Goal: Task Accomplishment & Management: Complete application form

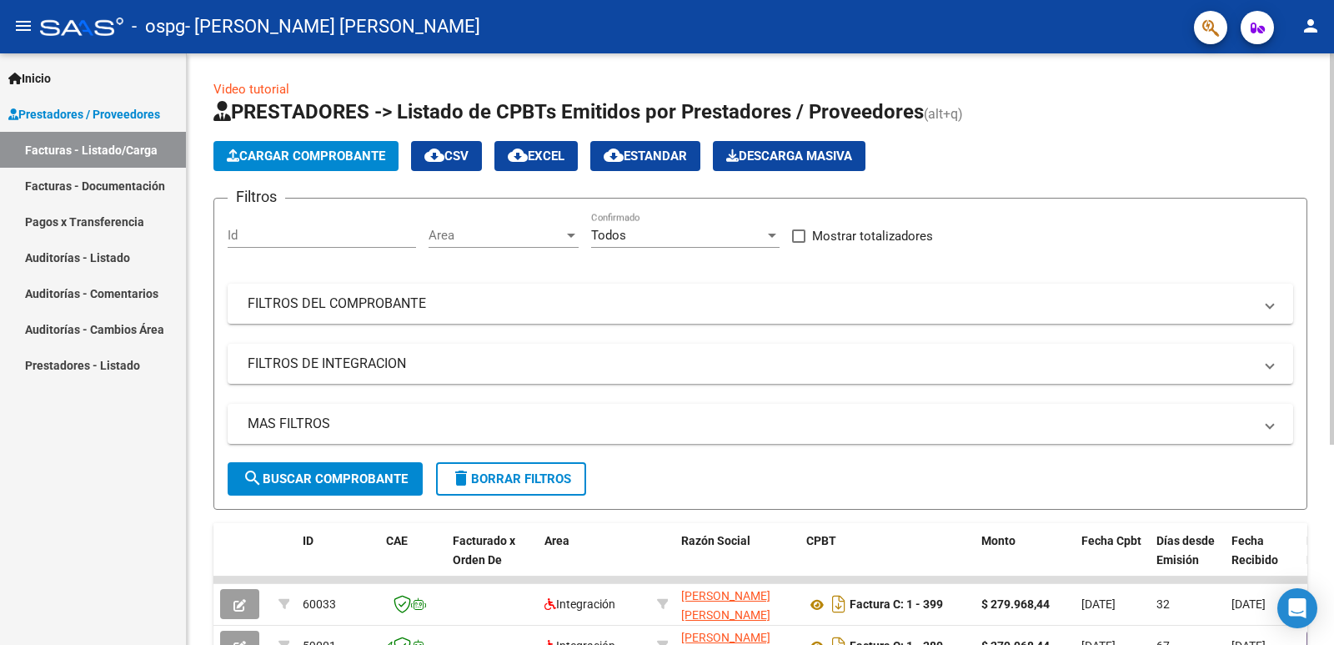
click at [324, 163] on span "Cargar Comprobante" at bounding box center [306, 155] width 158 height 15
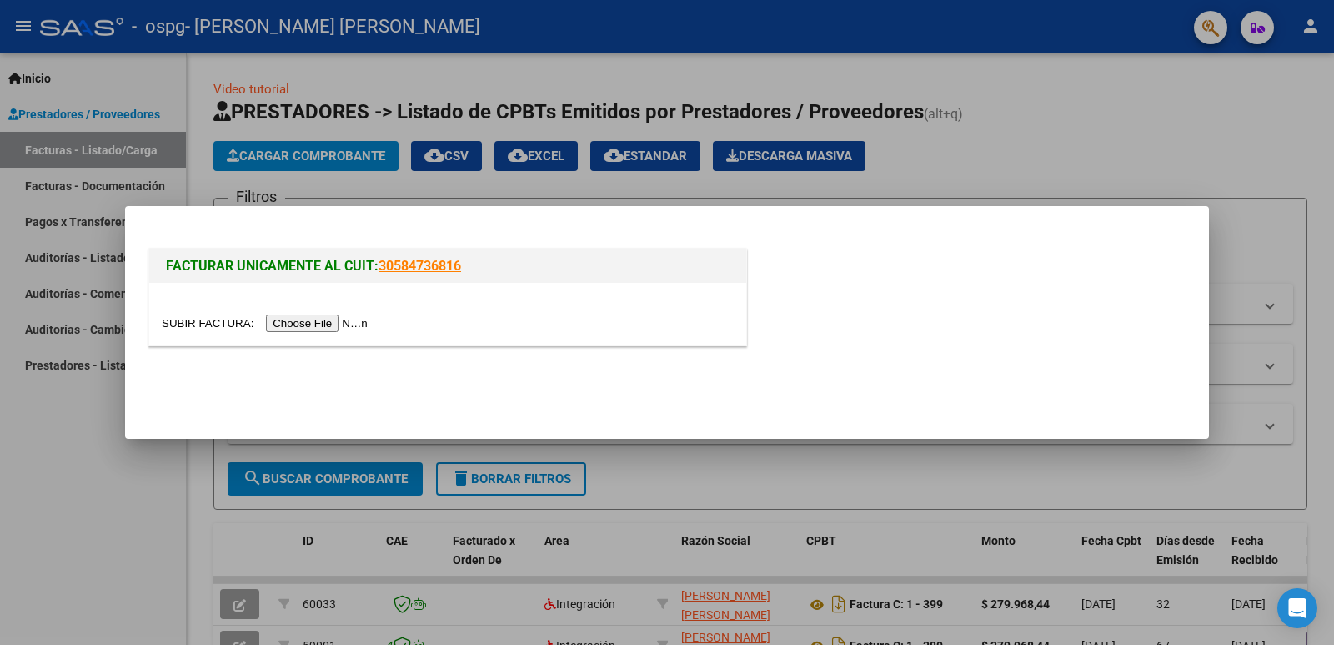
click at [339, 324] on input "file" at bounding box center [267, 323] width 211 height 18
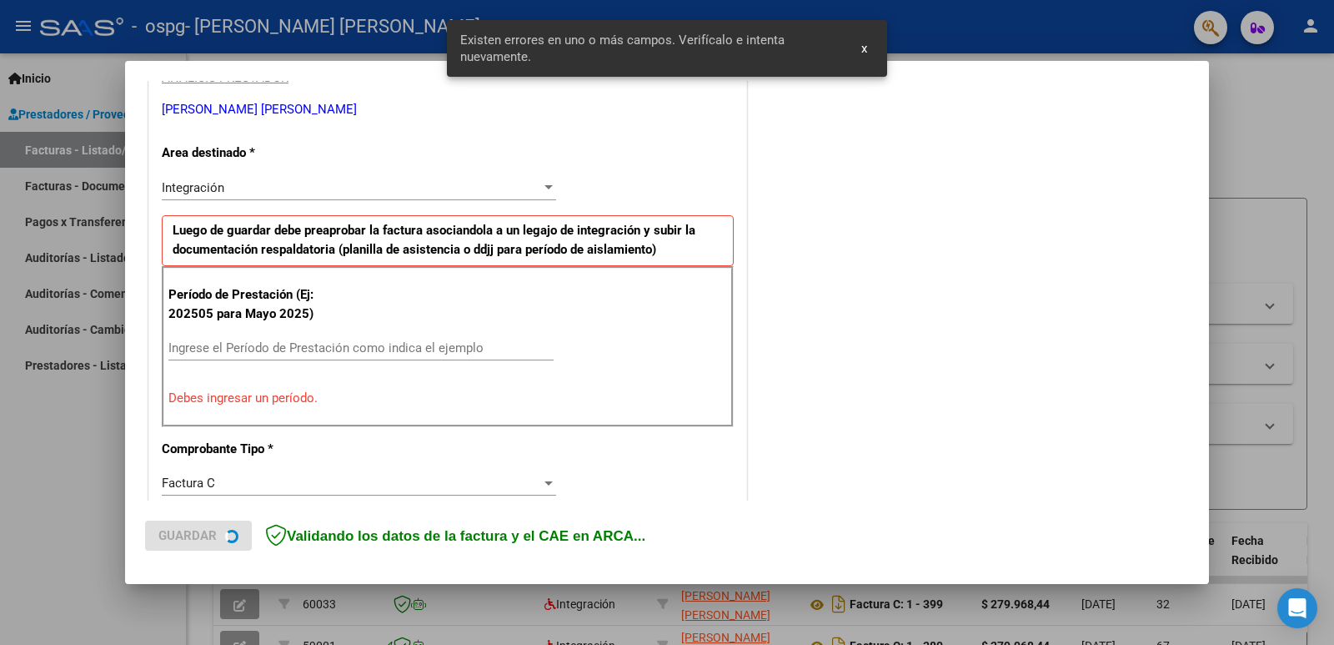
scroll to position [340, 0]
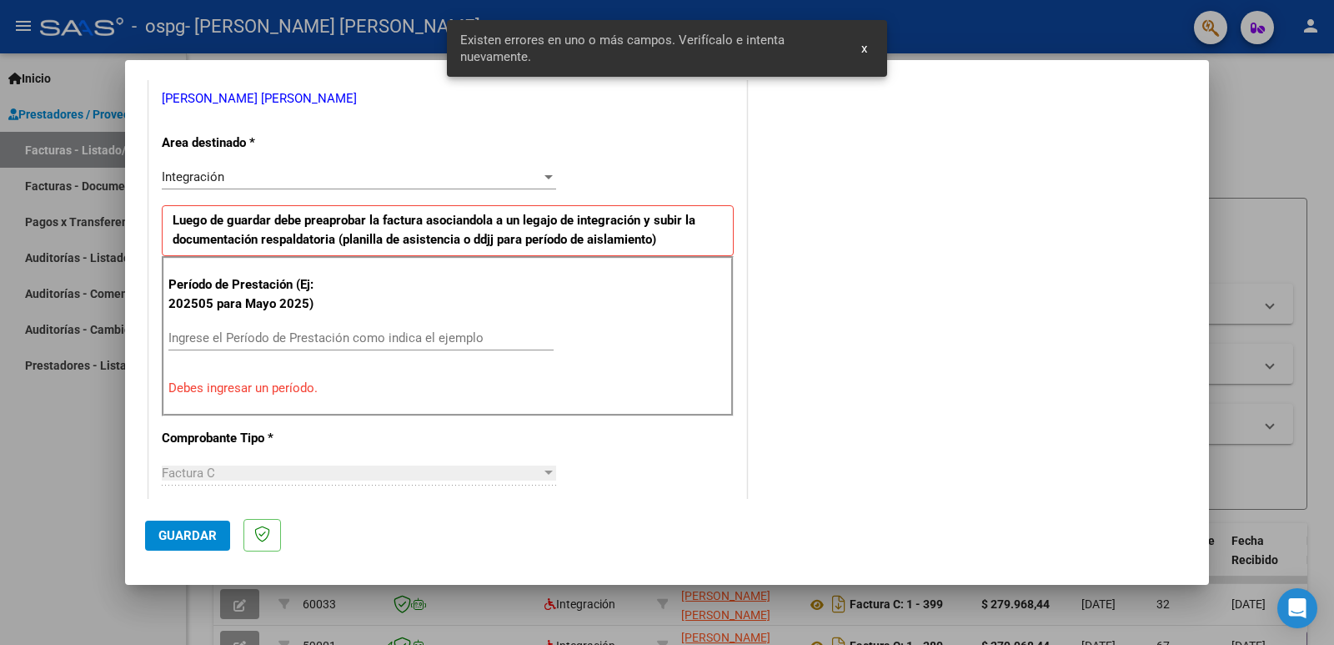
click at [329, 336] on input "Ingrese el Período de Prestación como indica el ejemplo" at bounding box center [360, 337] width 385 height 15
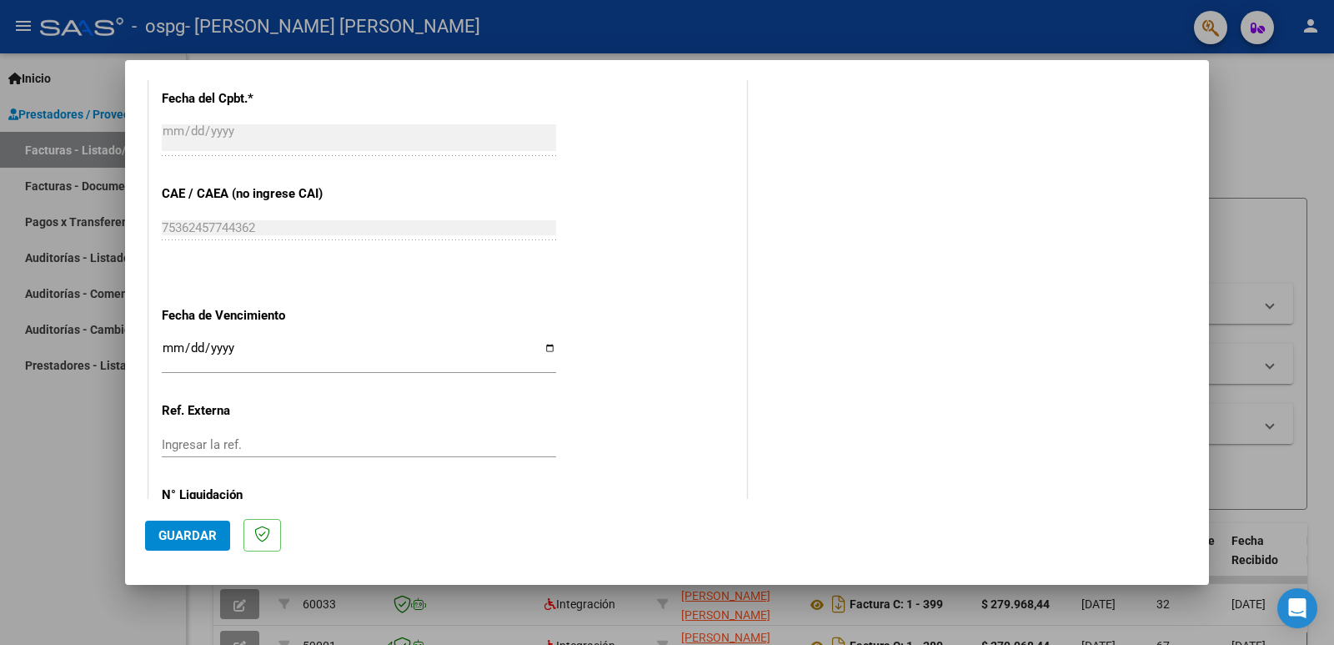
scroll to position [1001, 0]
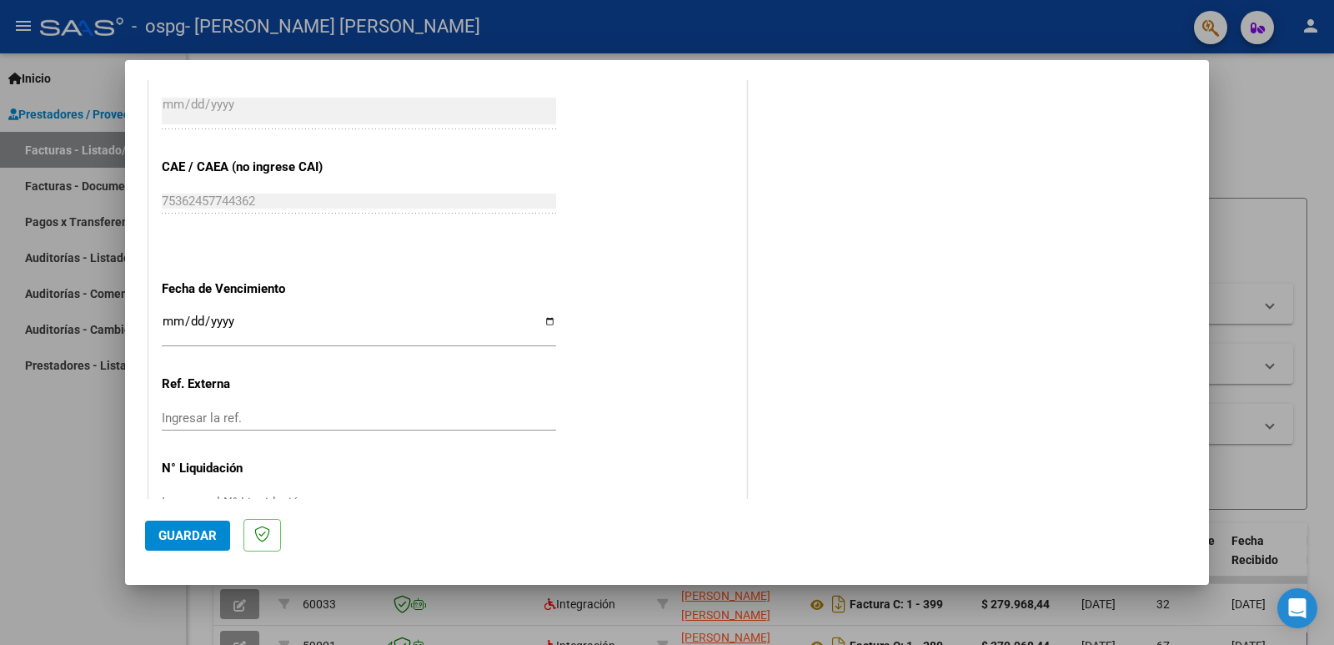
type input "202508"
click at [189, 534] on span "Guardar" at bounding box center [187, 535] width 58 height 15
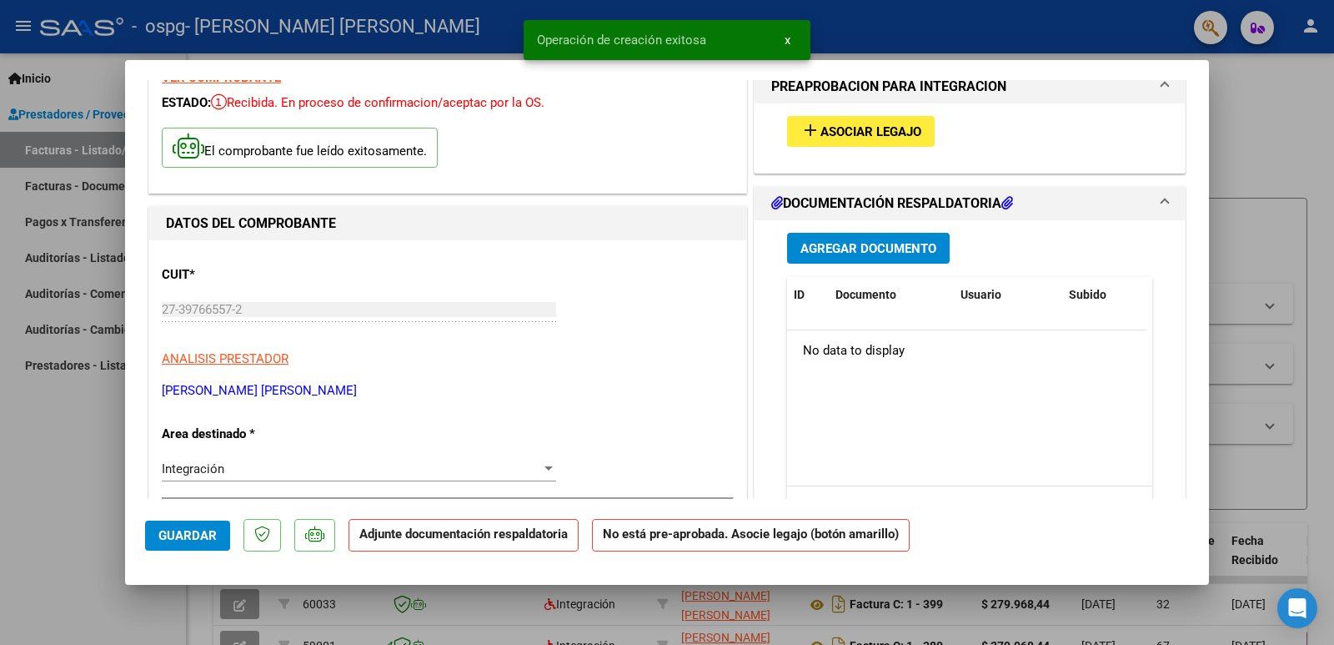
scroll to position [0, 0]
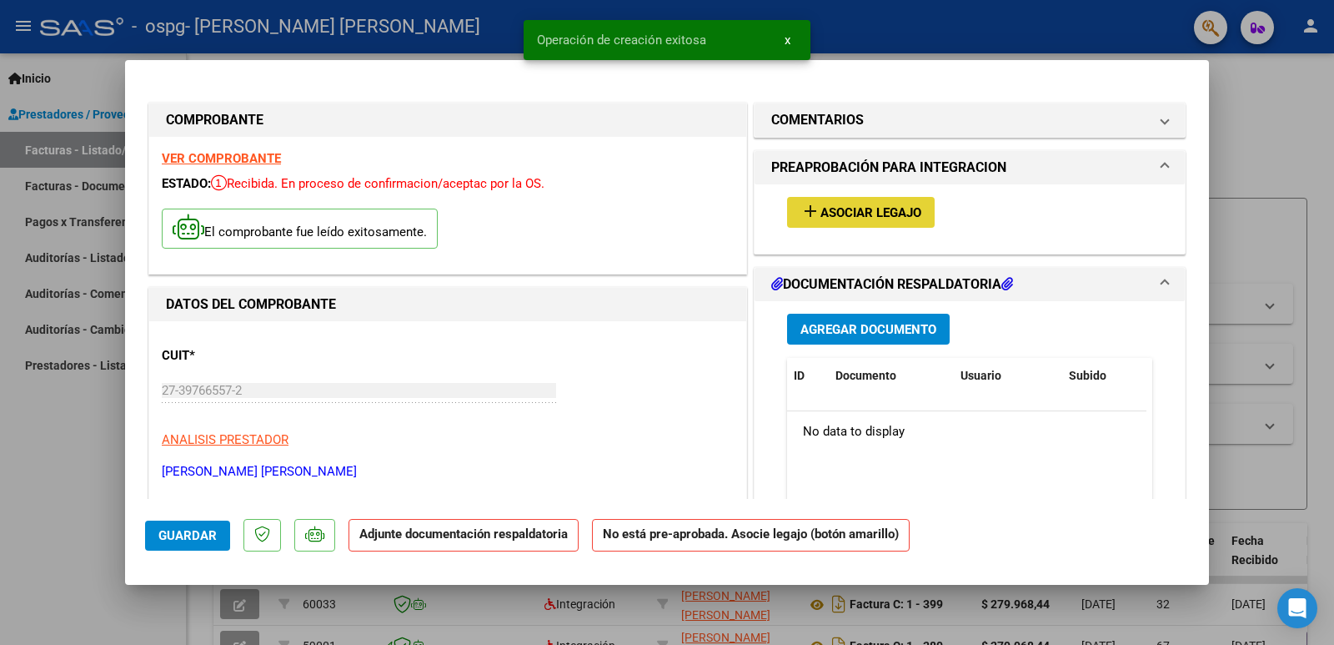
click at [890, 218] on span "Asociar Legajo" at bounding box center [870, 212] width 101 height 15
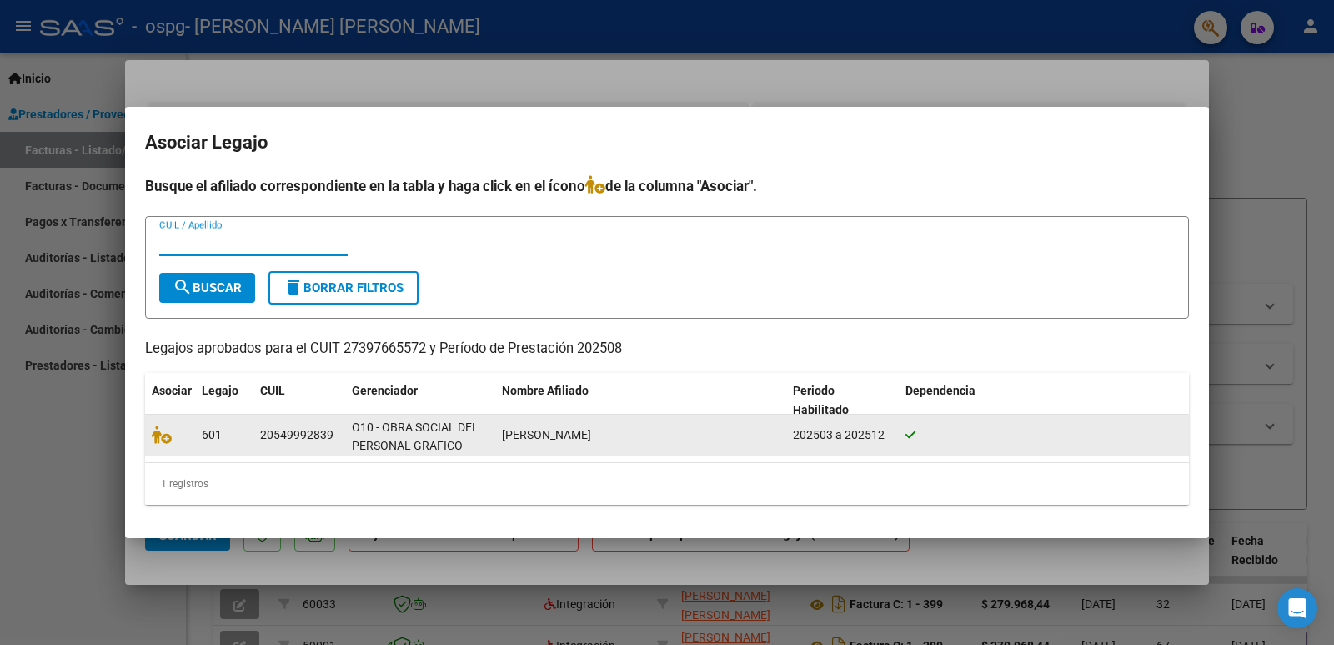
click at [238, 442] on div "601" at bounding box center [224, 434] width 45 height 19
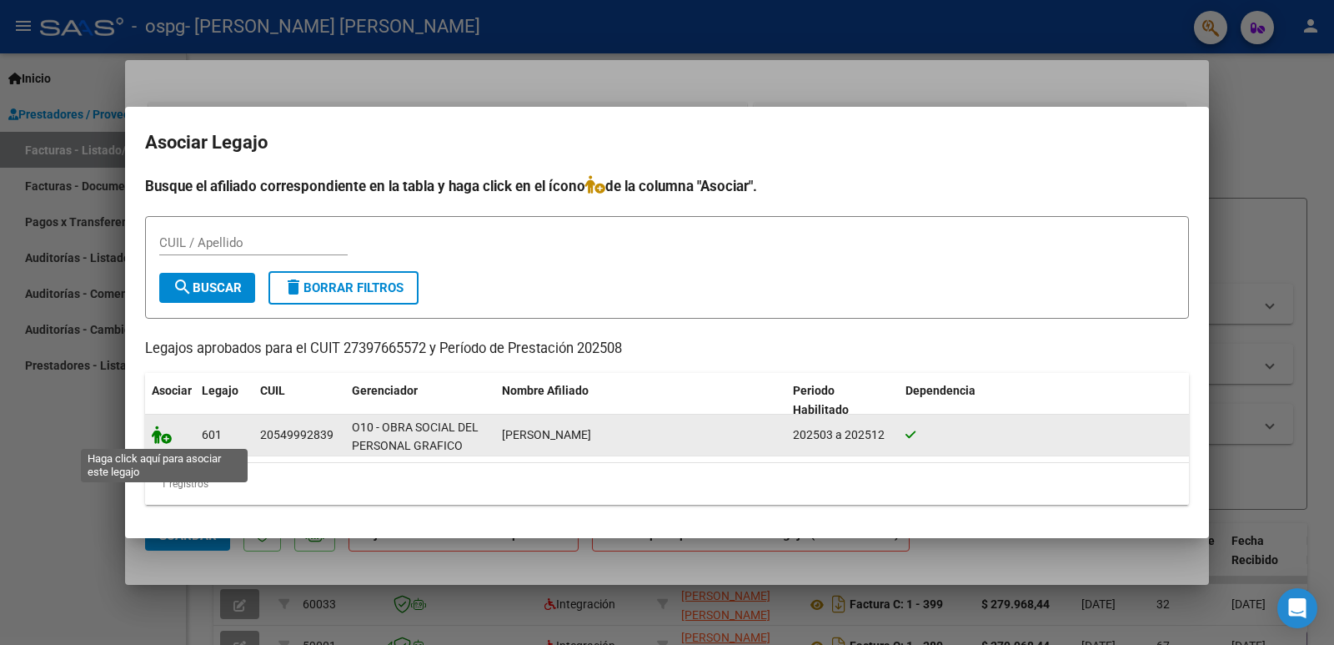
click at [167, 441] on icon at bounding box center [162, 434] width 20 height 18
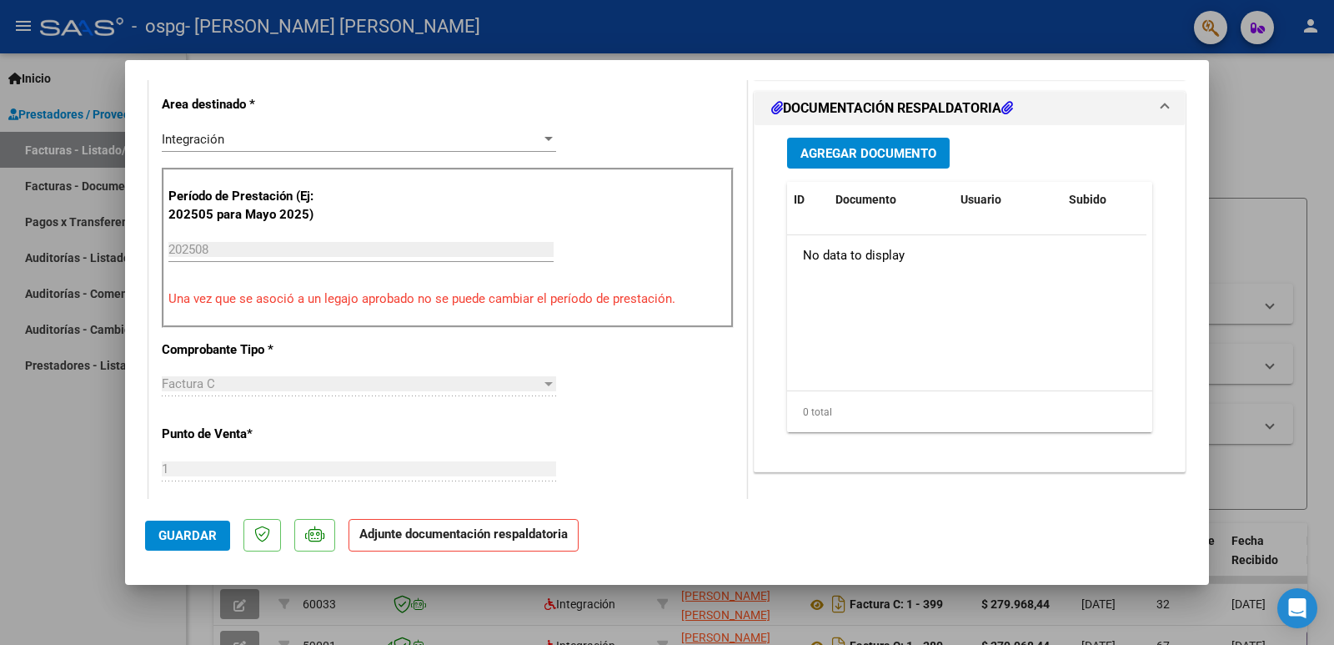
scroll to position [417, 0]
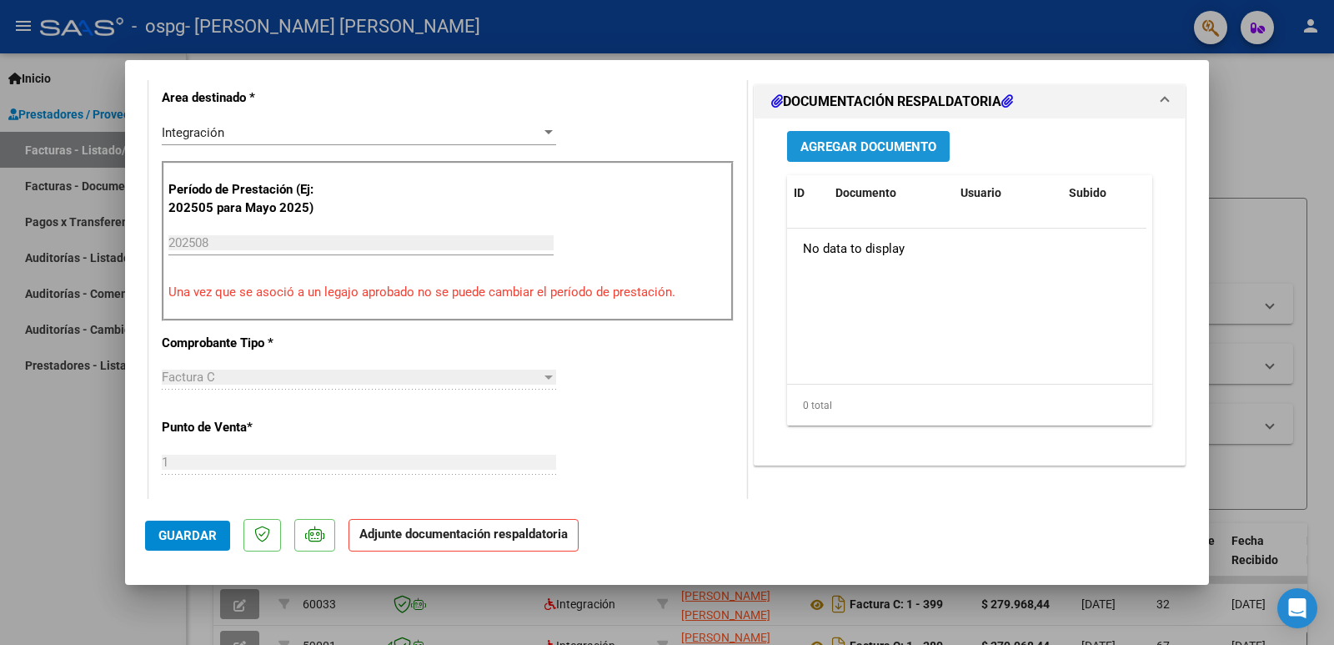
click at [866, 146] on span "Agregar Documento" at bounding box center [868, 146] width 136 height 15
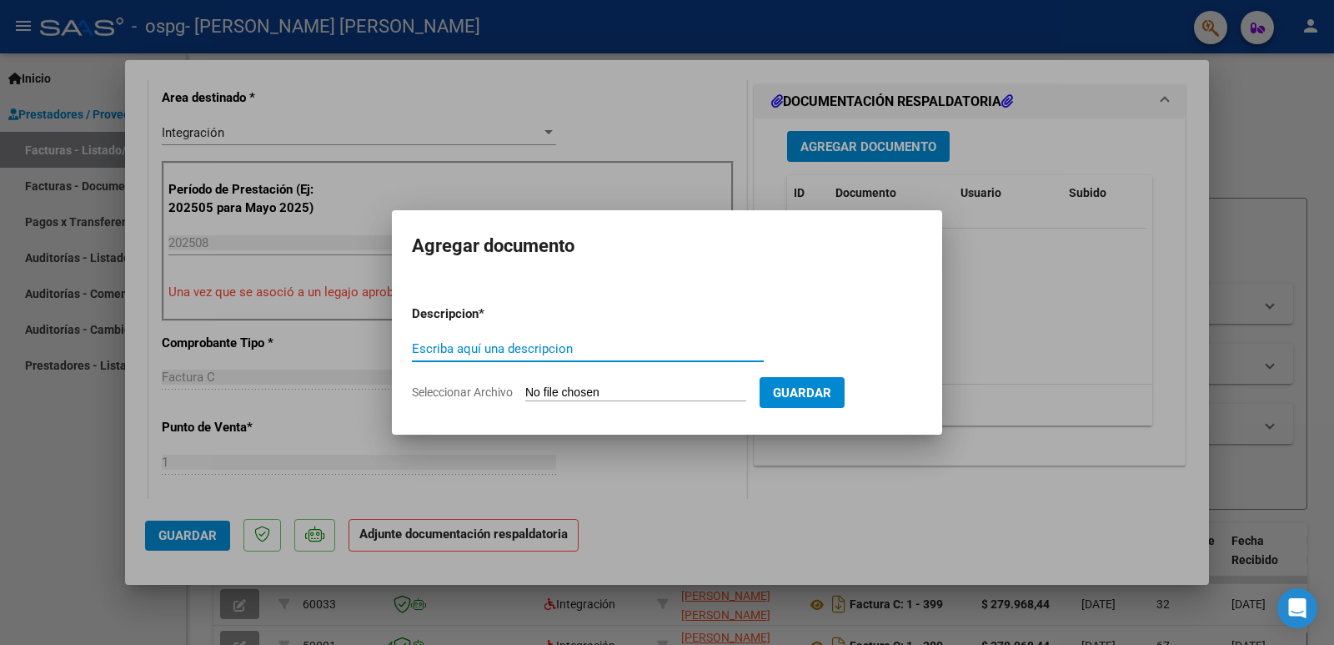
click at [570, 341] on input "Escriba aquí una descripcion" at bounding box center [588, 348] width 352 height 15
type input "p"
type input "Planilla asistencia"
click at [559, 393] on input "Seleccionar Archivo" at bounding box center [635, 393] width 221 height 16
type input "C:\fakepath\WhatsApp Image [DATE] 11.49.26 AM.jpeg"
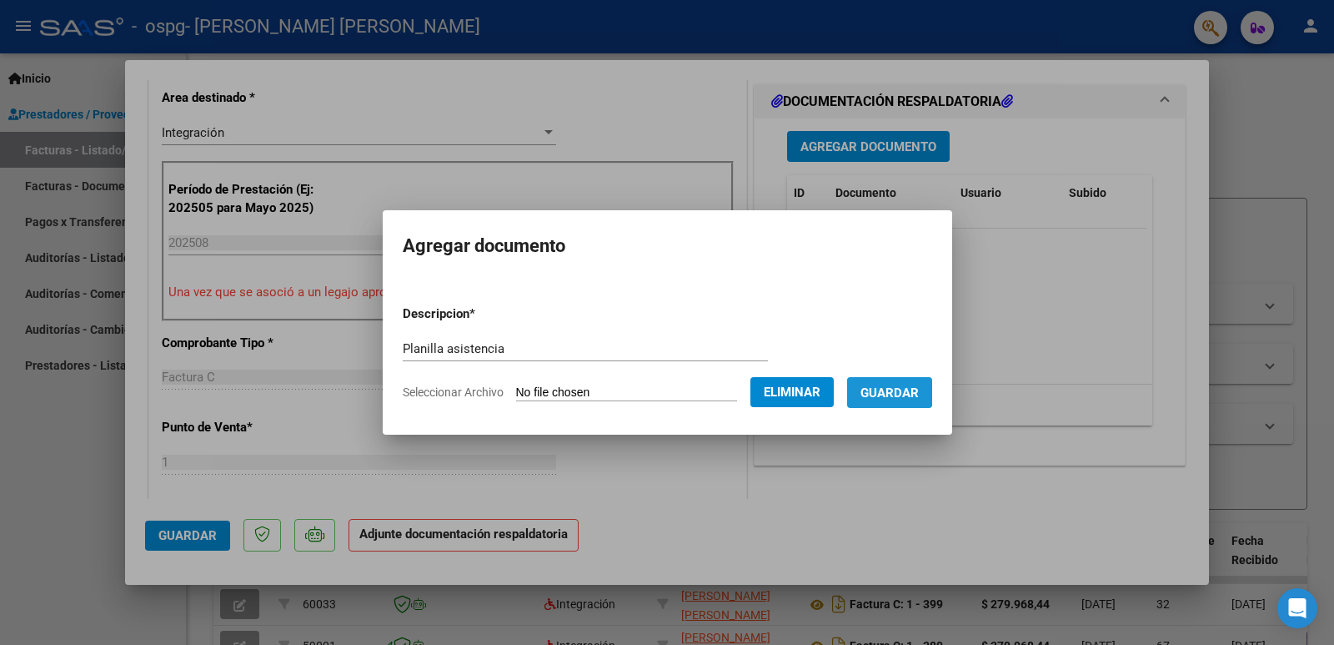
click at [891, 387] on span "Guardar" at bounding box center [890, 392] width 58 height 15
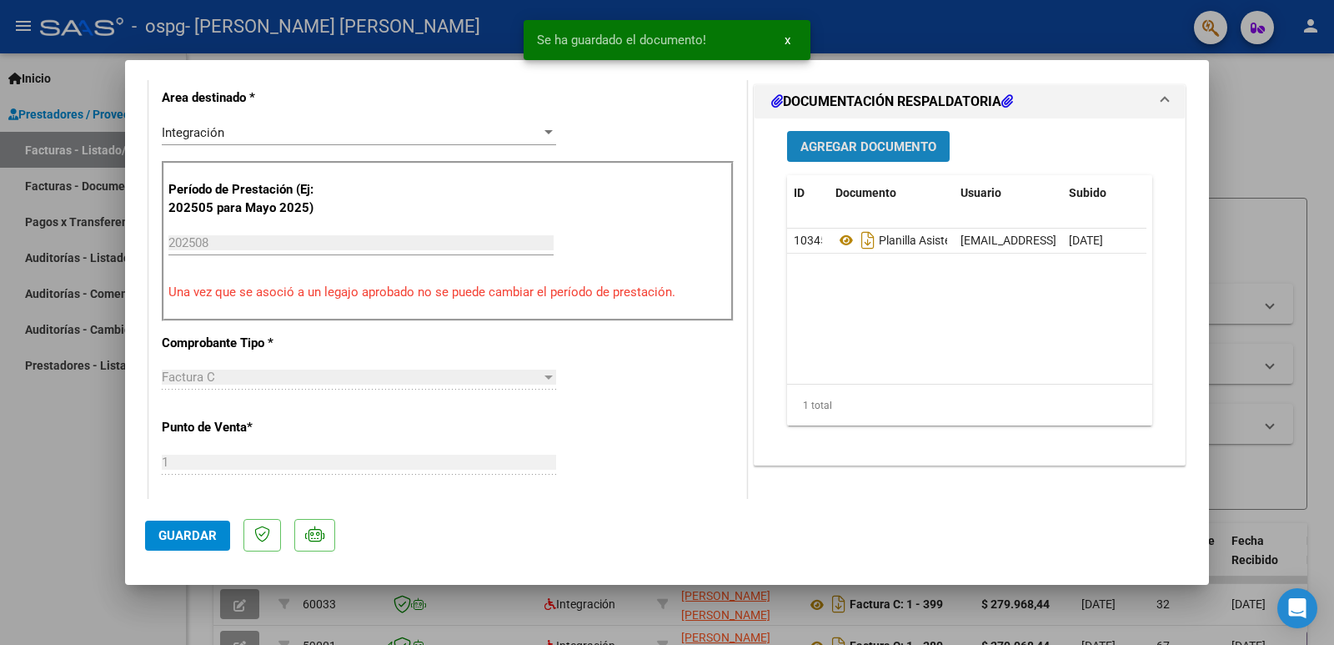
click at [860, 151] on span "Agregar Documento" at bounding box center [868, 146] width 136 height 15
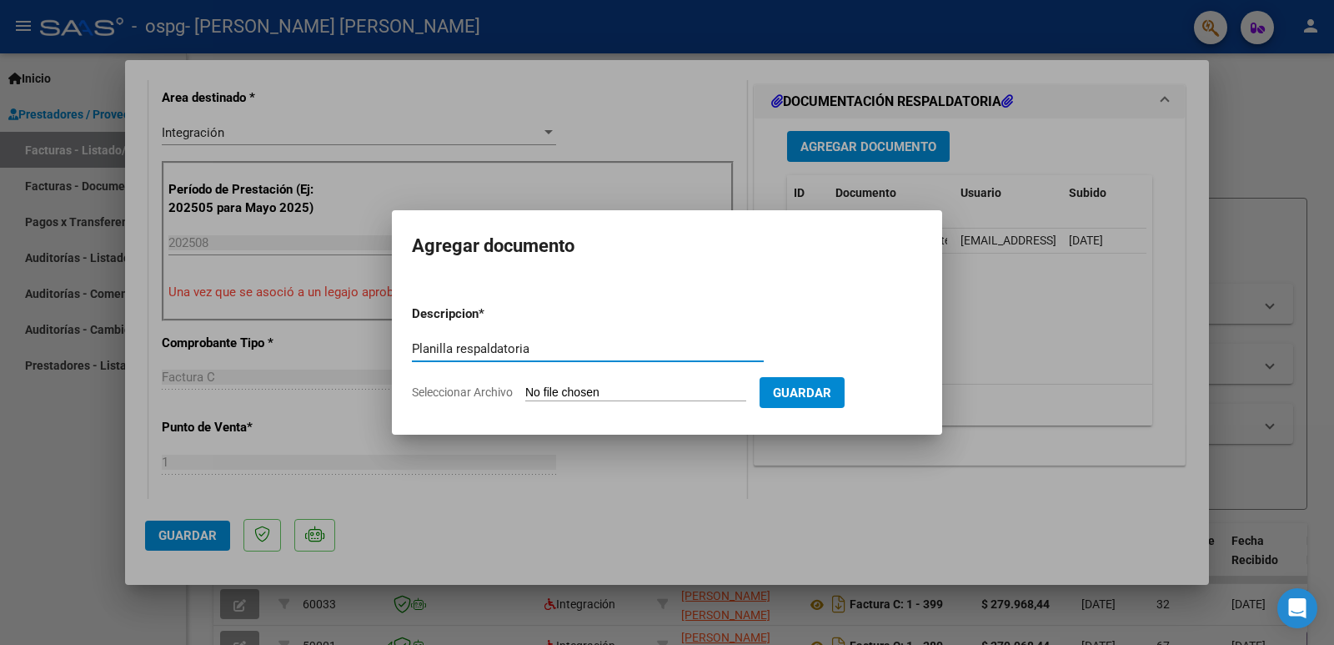
type input "Planilla respaldatoria"
click at [589, 393] on input "Seleccionar Archivo" at bounding box center [635, 393] width 221 height 16
type input "C:\fakepath\27397665572-1-307-doc-respaldatoria20250407-04-36-05-20250407-04-36…"
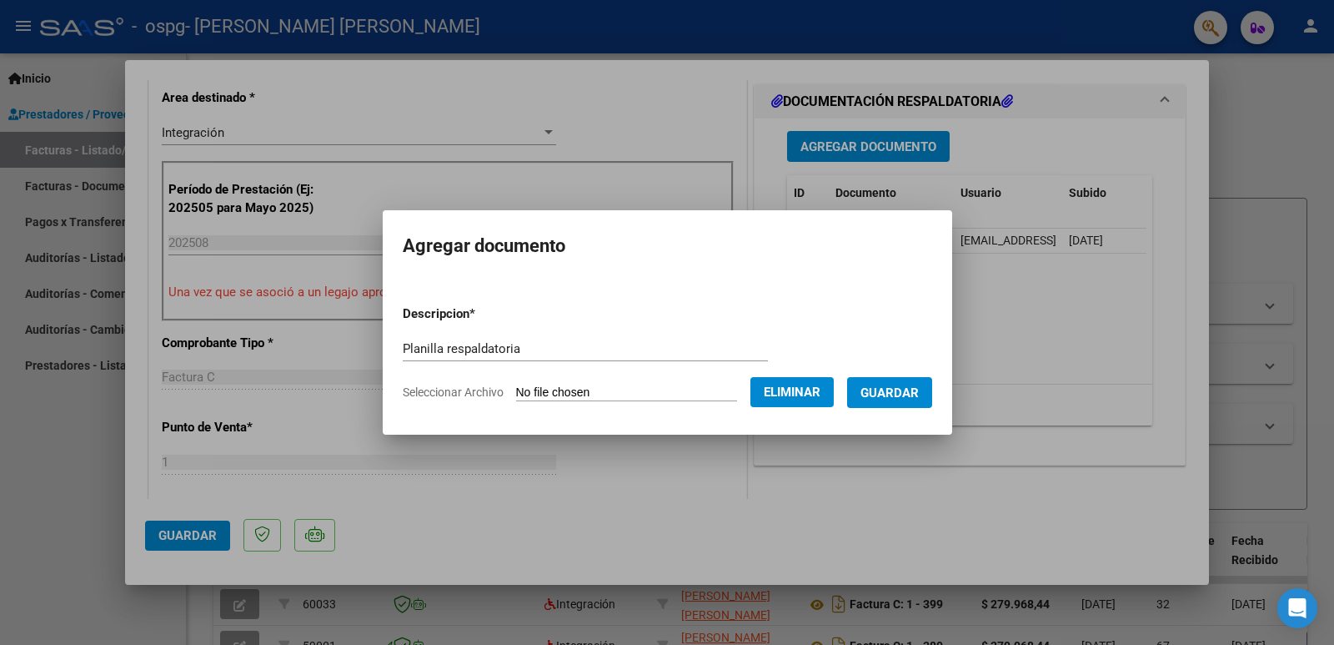
click at [903, 394] on span "Guardar" at bounding box center [890, 392] width 58 height 15
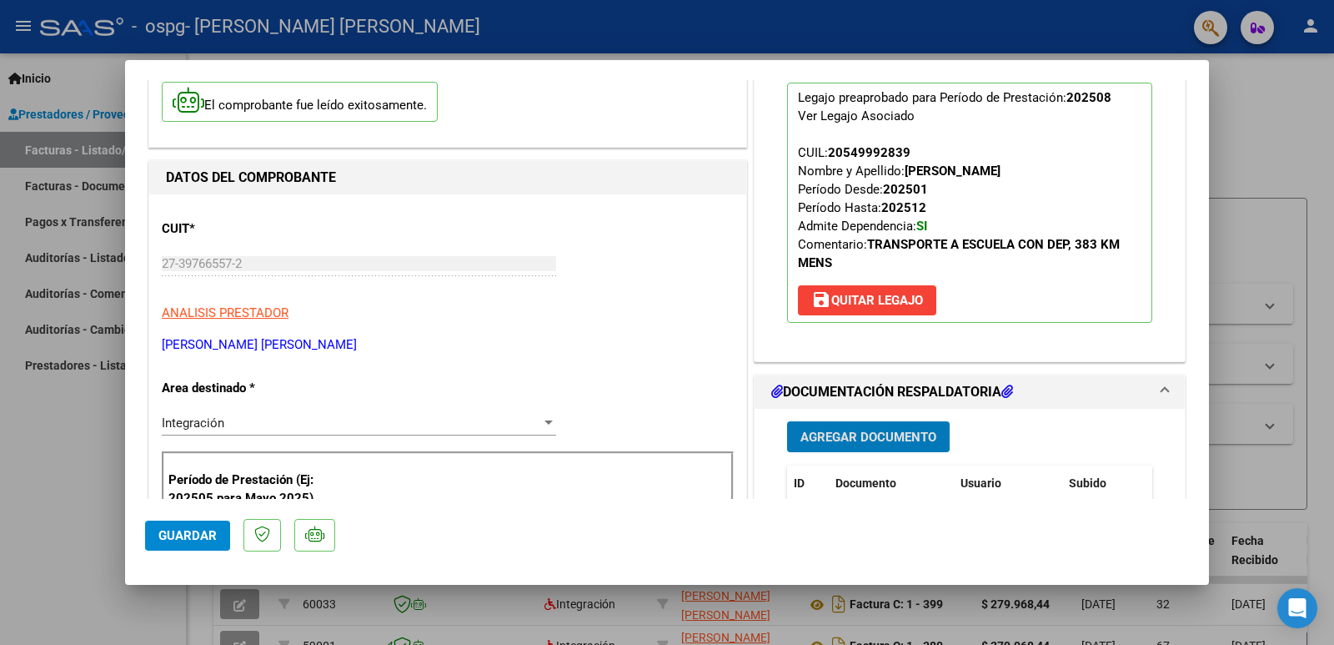
scroll to position [334, 0]
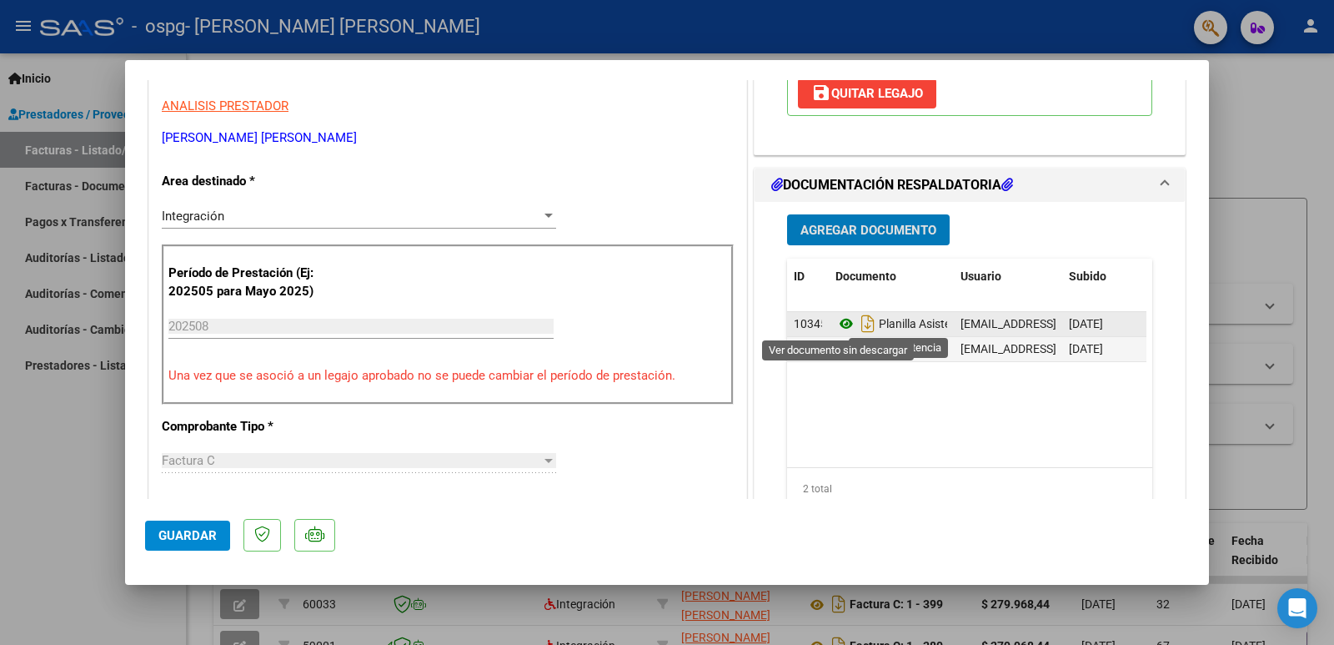
click at [841, 324] on icon at bounding box center [846, 324] width 22 height 20
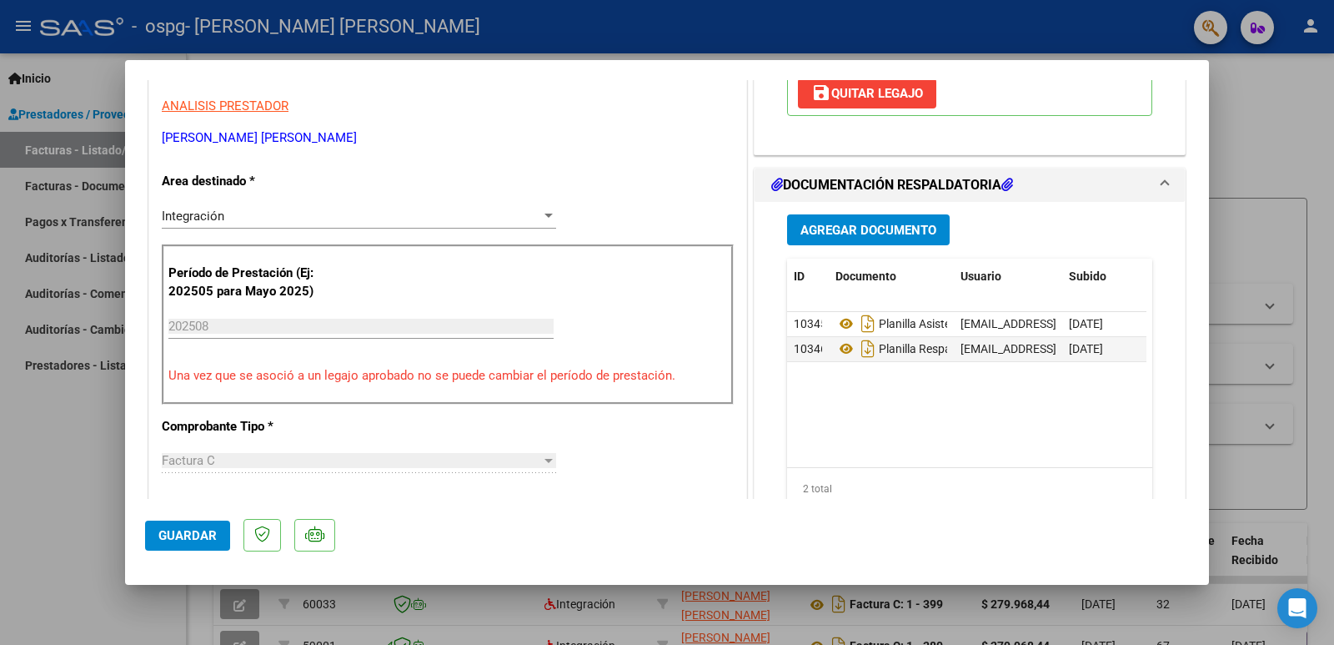
click at [205, 544] on button "Guardar" at bounding box center [187, 535] width 85 height 30
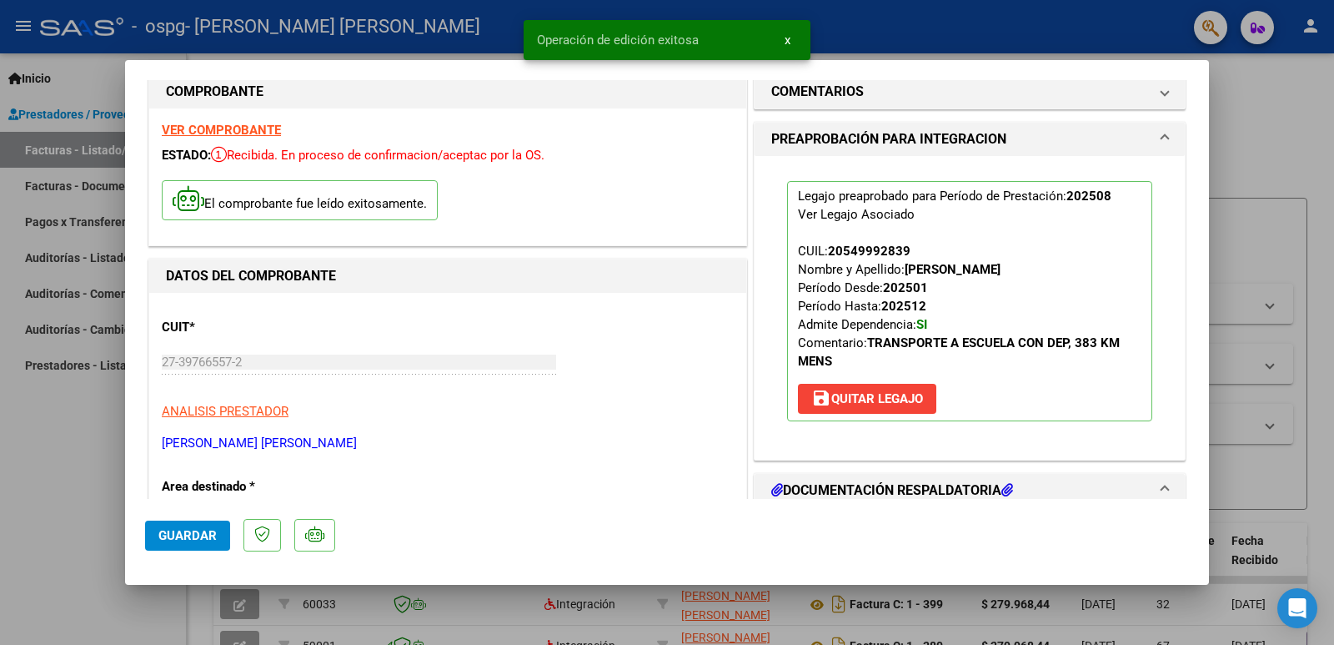
scroll to position [0, 0]
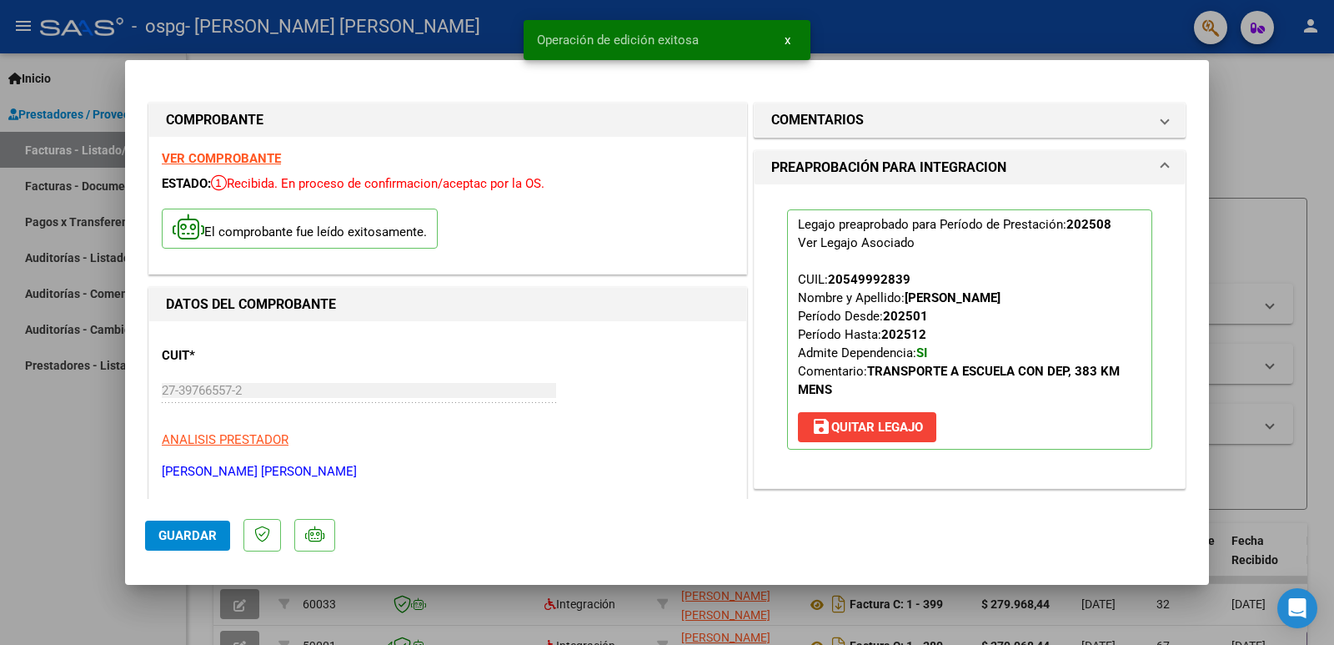
click at [1276, 135] on div at bounding box center [667, 322] width 1334 height 645
type input "$ 0,00"
